Goal: Navigation & Orientation: Find specific page/section

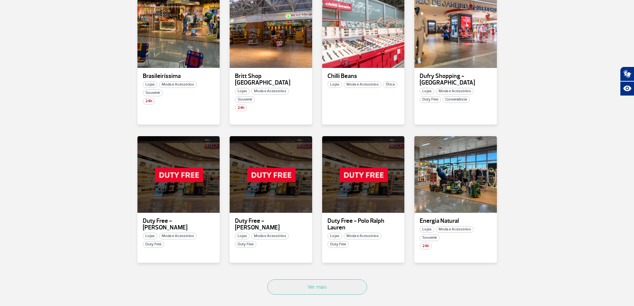
scroll to position [299, 0]
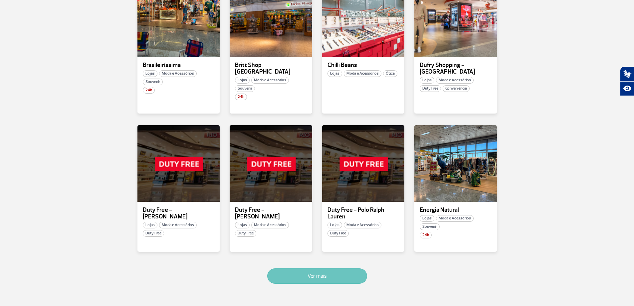
click at [335, 274] on button "Ver mais" at bounding box center [317, 275] width 100 height 15
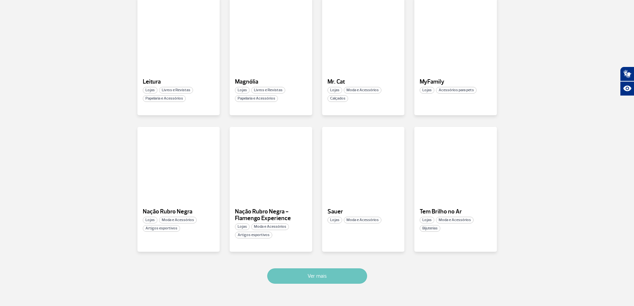
scroll to position [645, 0]
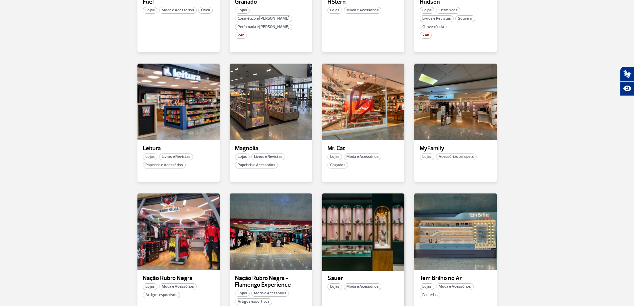
click at [383, 241] on div at bounding box center [363, 232] width 84 height 78
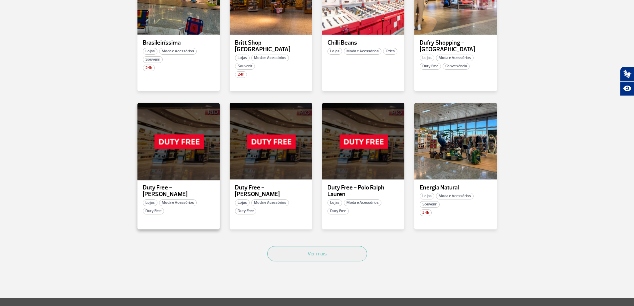
scroll to position [395, 0]
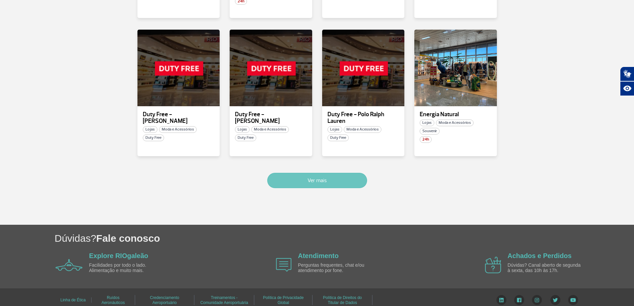
click at [346, 175] on button "Ver mais" at bounding box center [317, 180] width 100 height 15
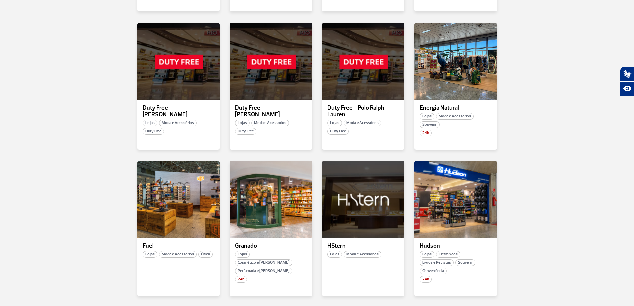
scroll to position [807, 0]
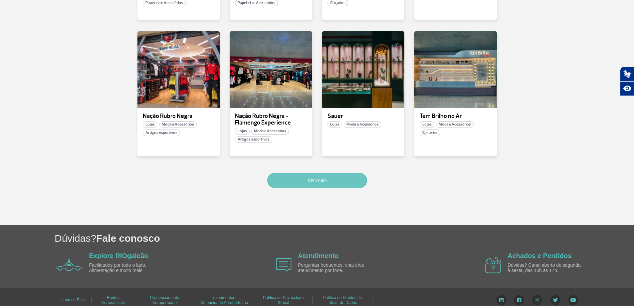
click at [346, 175] on button "Ver mais" at bounding box center [317, 180] width 100 height 15
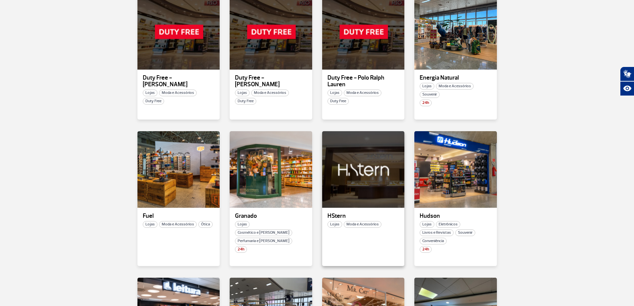
scroll to position [431, 0]
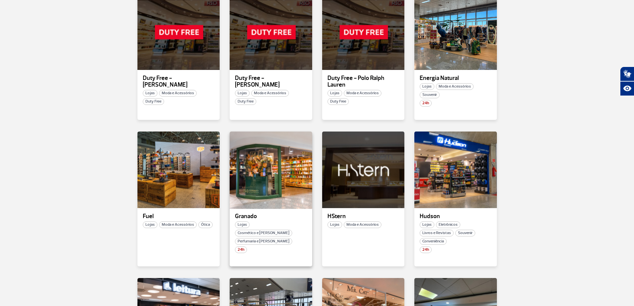
click at [263, 159] on div at bounding box center [271, 170] width 84 height 78
